Goal: Task Accomplishment & Management: Use online tool/utility

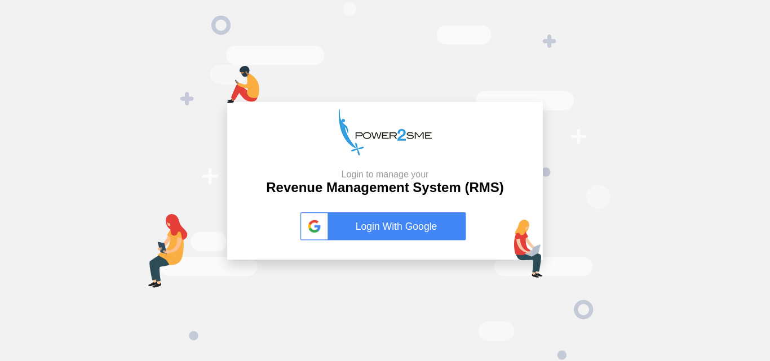
click at [385, 227] on link "Login With Google" at bounding box center [384, 226] width 169 height 28
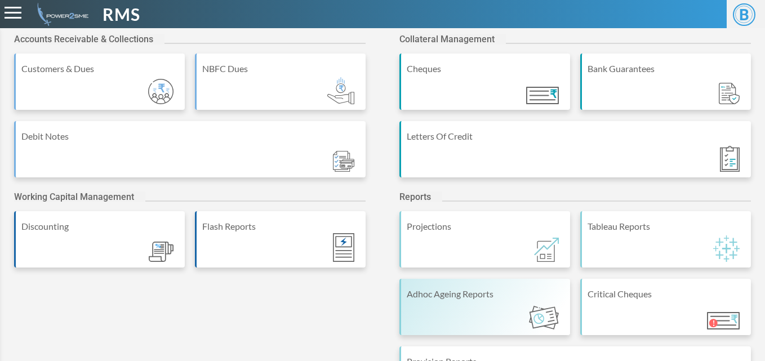
click at [469, 301] on div "Adhoc Ageing Reports" at bounding box center [484, 307] width 171 height 56
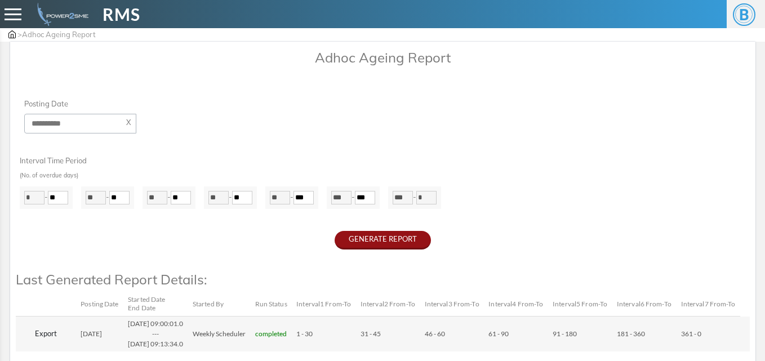
click at [379, 245] on button "GENERATE REPORT" at bounding box center [383, 240] width 96 height 19
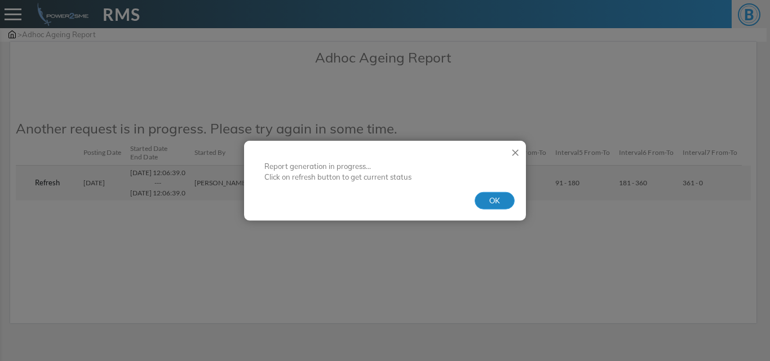
click at [499, 199] on button "OK" at bounding box center [494, 201] width 40 height 18
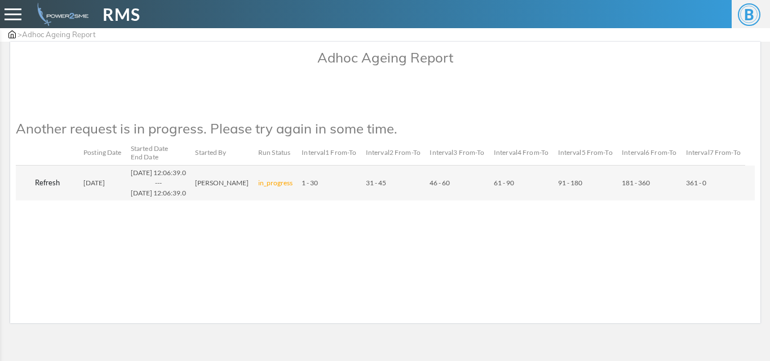
click at [38, 189] on button "Refresh" at bounding box center [47, 183] width 54 height 18
click at [47, 192] on button "Refresh" at bounding box center [47, 183] width 54 height 18
click at [50, 192] on button "Refresh" at bounding box center [47, 183] width 54 height 18
click at [48, 192] on button "Refresh" at bounding box center [47, 183] width 54 height 18
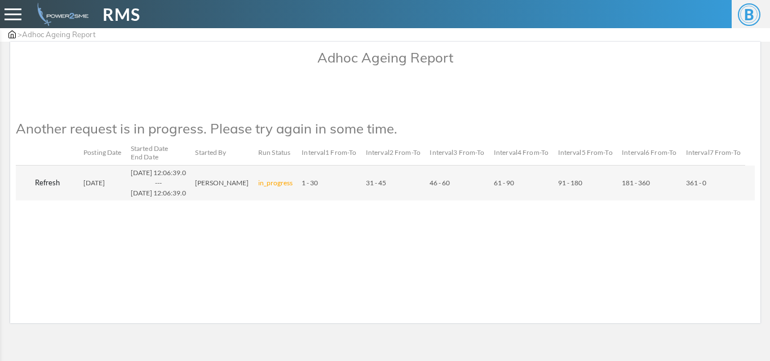
click at [41, 189] on button "Refresh" at bounding box center [47, 183] width 54 height 18
click at [52, 192] on button "Refresh" at bounding box center [47, 183] width 54 height 18
click at [54, 192] on button "Refresh" at bounding box center [47, 183] width 54 height 18
click at [47, 192] on button "Refresh" at bounding box center [47, 183] width 54 height 18
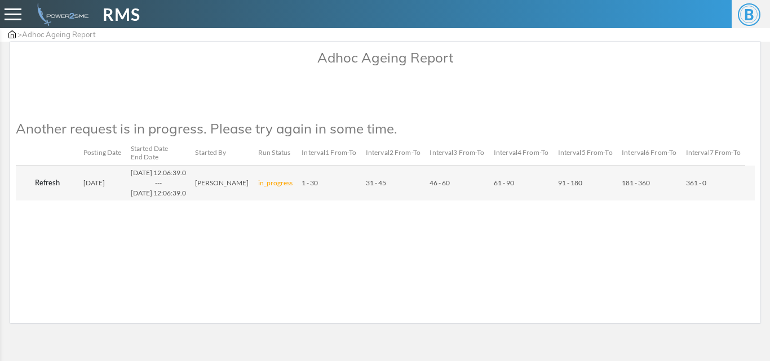
click at [43, 190] on button "Refresh" at bounding box center [47, 183] width 54 height 18
click at [55, 192] on button "Refresh" at bounding box center [47, 183] width 54 height 18
click at [53, 192] on button "Refresh" at bounding box center [47, 183] width 54 height 18
click at [56, 192] on button "Refresh" at bounding box center [47, 183] width 54 height 18
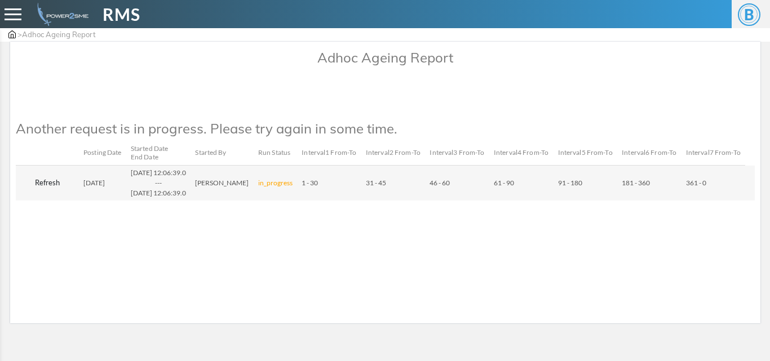
click at [46, 192] on button "Refresh" at bounding box center [47, 183] width 54 height 18
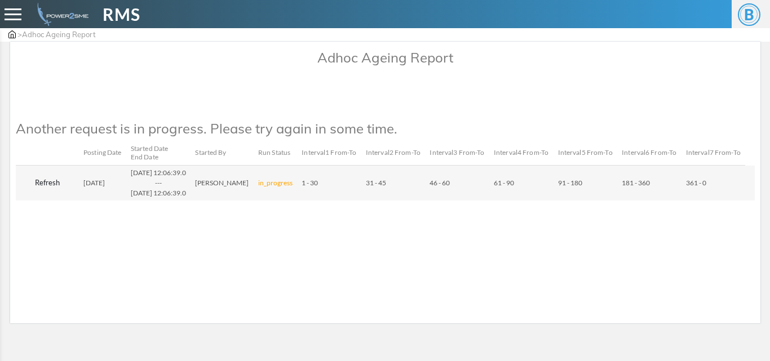
click at [46, 192] on button "Refresh" at bounding box center [47, 183] width 54 height 18
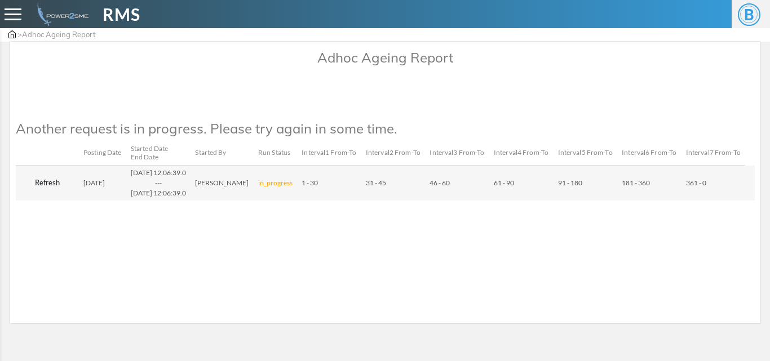
click at [47, 192] on button "Refresh" at bounding box center [47, 183] width 54 height 18
click at [48, 192] on button "Refresh" at bounding box center [47, 183] width 54 height 18
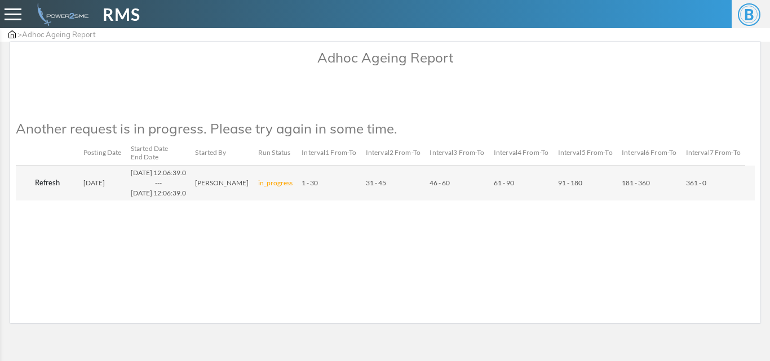
click at [48, 192] on button "Refresh" at bounding box center [47, 183] width 54 height 18
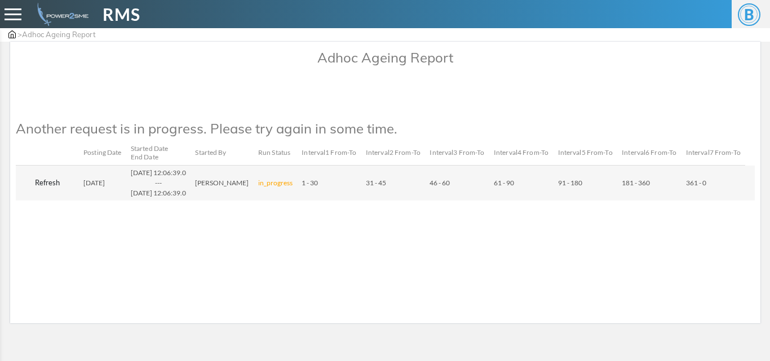
click at [48, 192] on button "Refresh" at bounding box center [47, 183] width 54 height 18
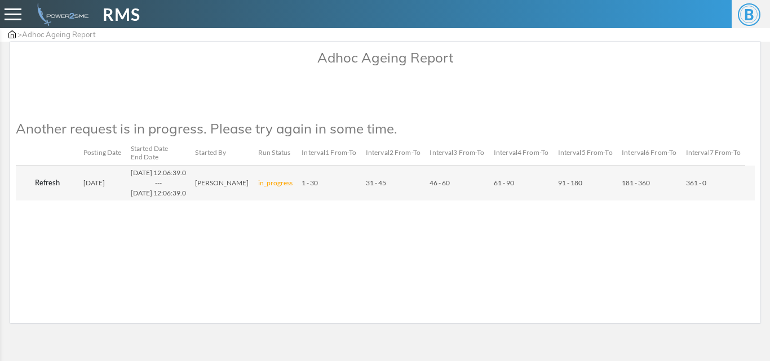
click at [48, 192] on button "Refresh" at bounding box center [47, 183] width 54 height 18
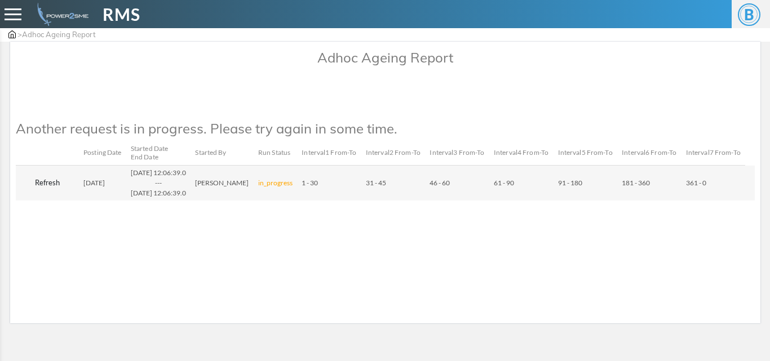
click at [47, 192] on button "Refresh" at bounding box center [47, 183] width 54 height 18
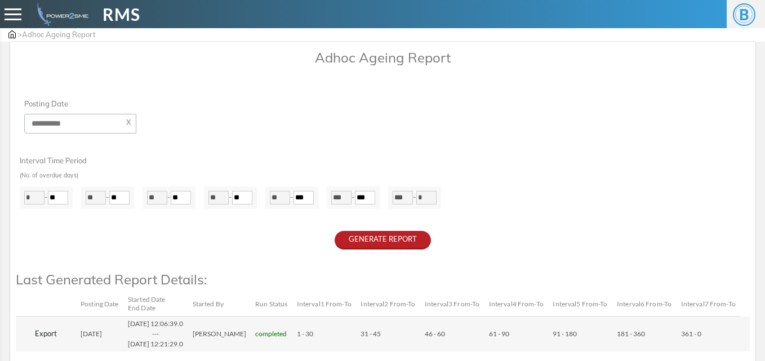
click at [47, 339] on button "Export" at bounding box center [45, 334] width 51 height 18
